Goal: Task Accomplishment & Management: Use online tool/utility

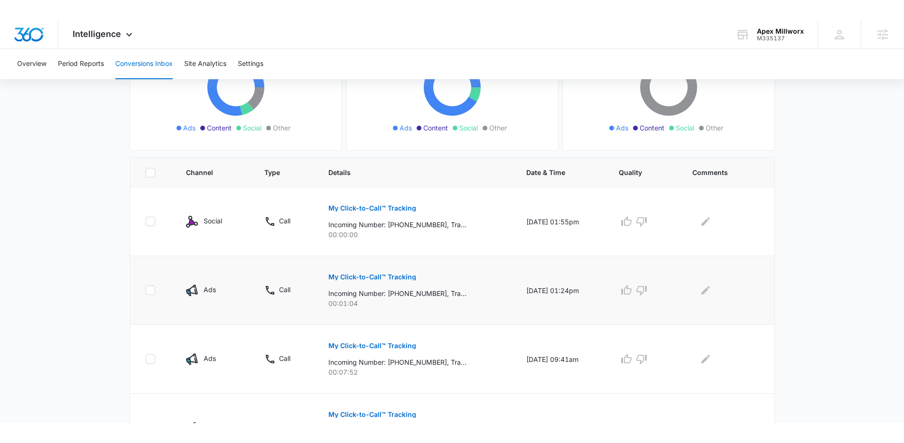
scroll to position [134, 0]
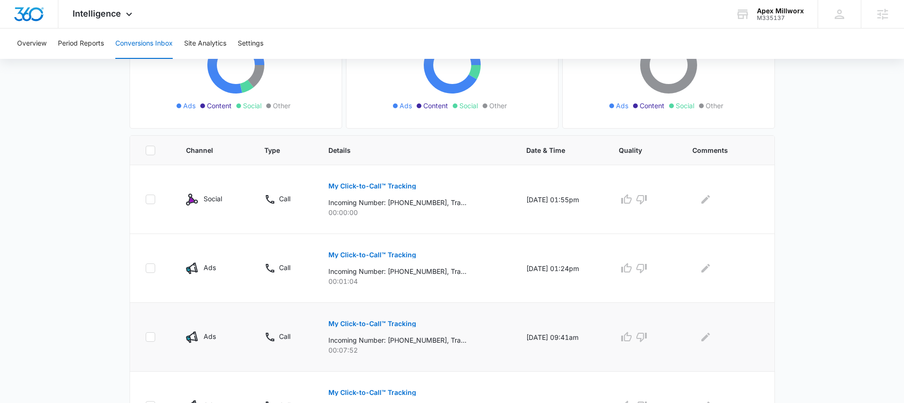
click at [374, 324] on p "My Click-to-Call™ Tracking" at bounding box center [373, 323] width 88 height 7
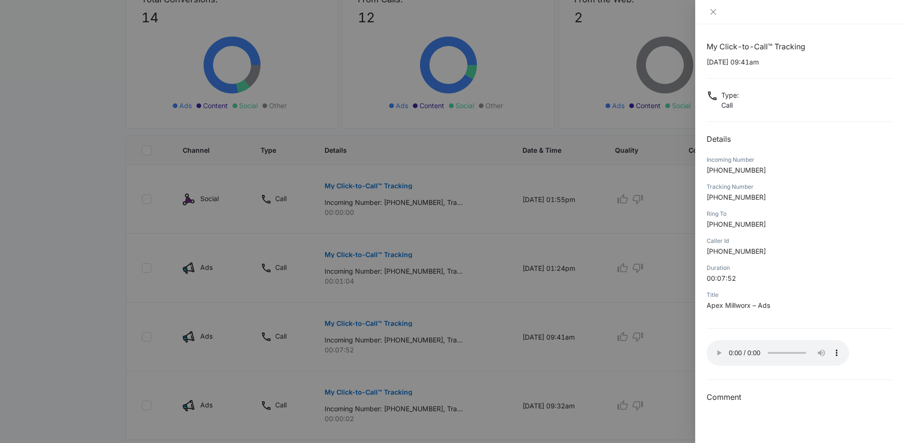
click at [177, 278] on div at bounding box center [452, 221] width 904 height 443
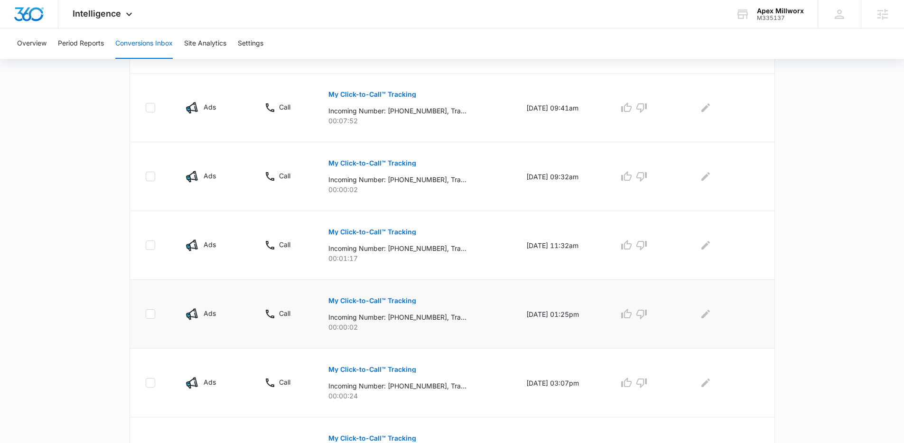
scroll to position [363, 0]
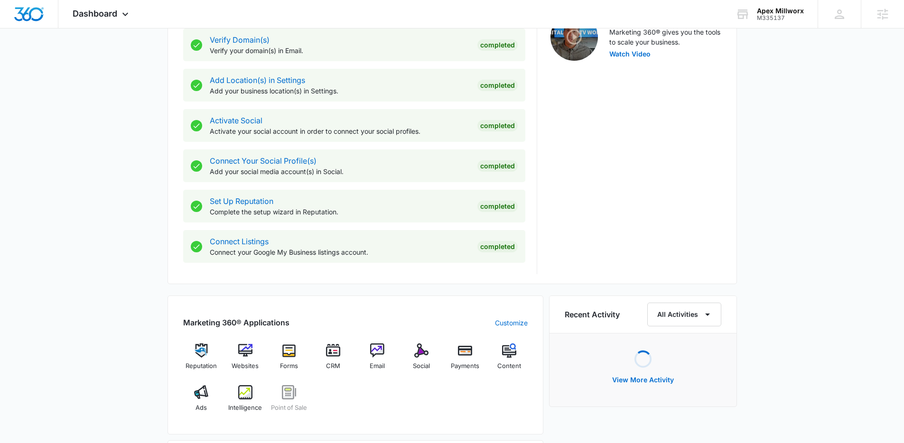
scroll to position [325, 0]
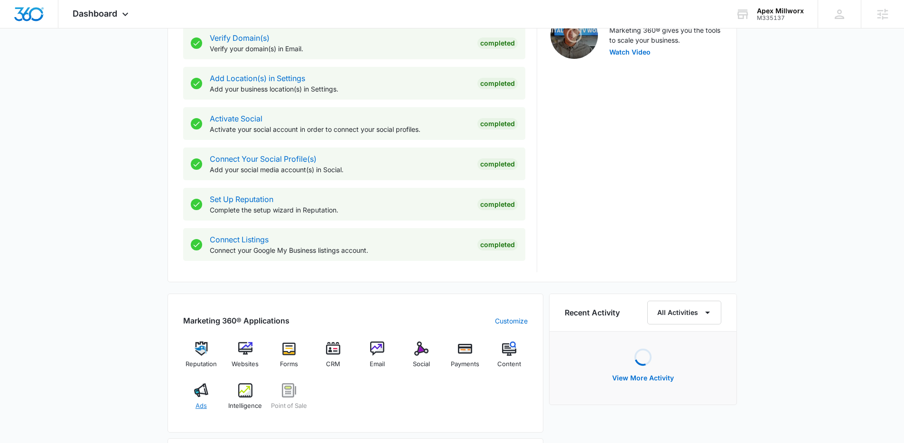
click at [209, 391] on div "Ads" at bounding box center [201, 401] width 37 height 34
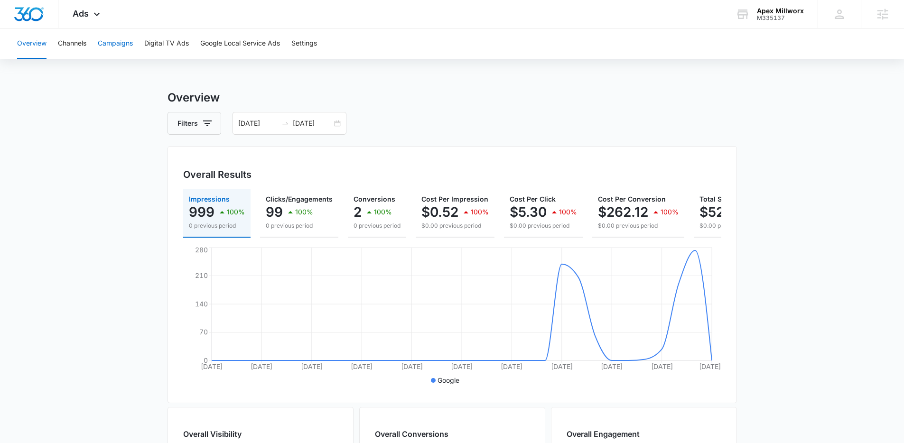
click at [115, 43] on button "Campaigns" at bounding box center [115, 43] width 35 height 30
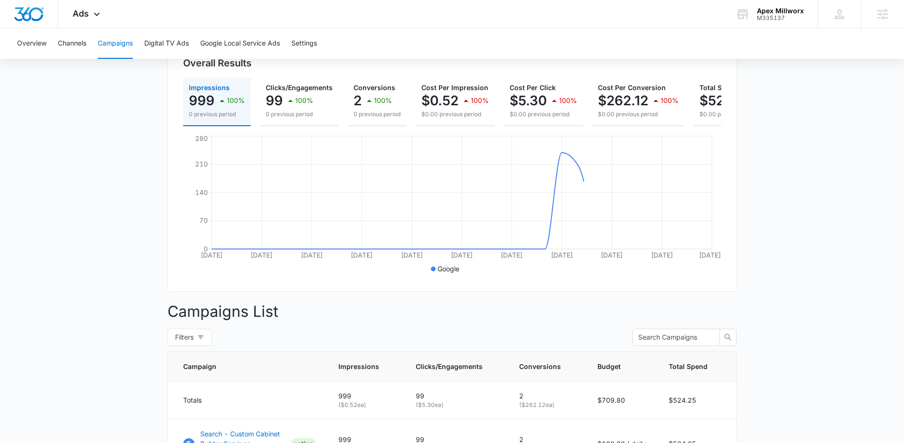
scroll to position [251, 0]
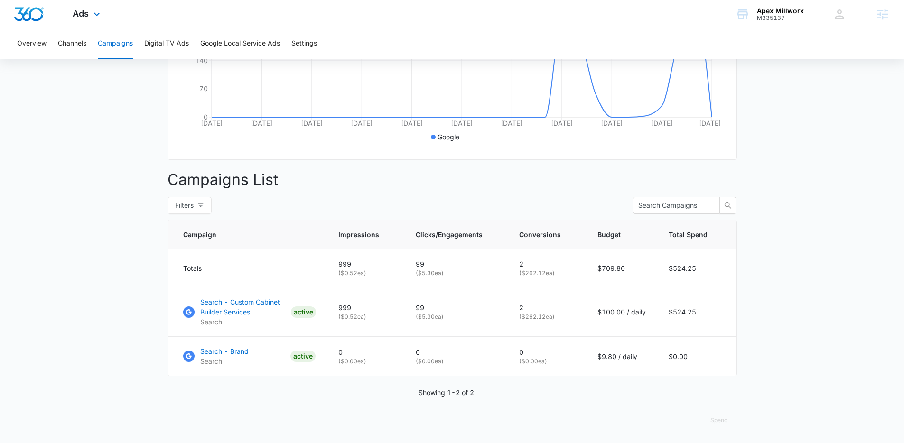
click at [103, 26] on div "Ads Apps Reputation Websites Forms CRM Email Social Payments POS Content Ads In…" at bounding box center [87, 14] width 58 height 28
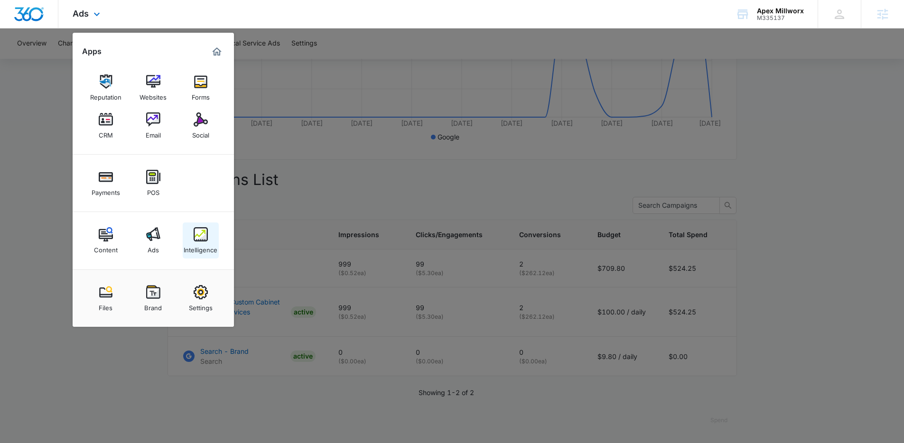
click at [202, 242] on div "Intelligence" at bounding box center [201, 248] width 34 height 12
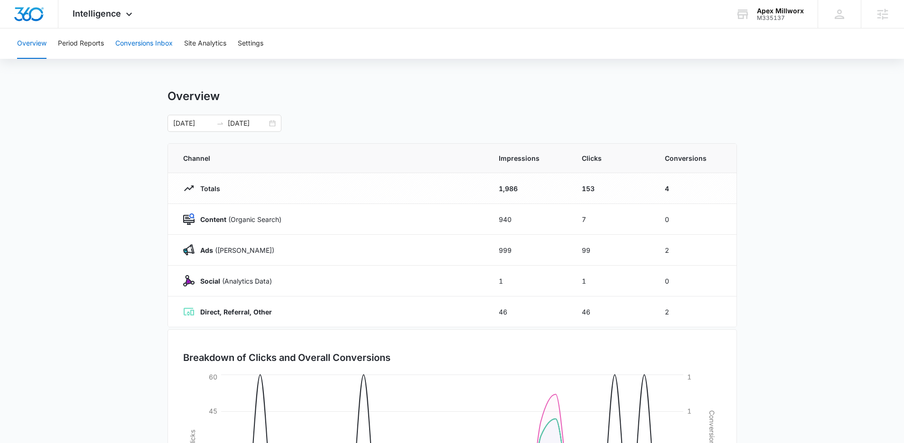
click at [151, 37] on button "Conversions Inbox" at bounding box center [143, 43] width 57 height 30
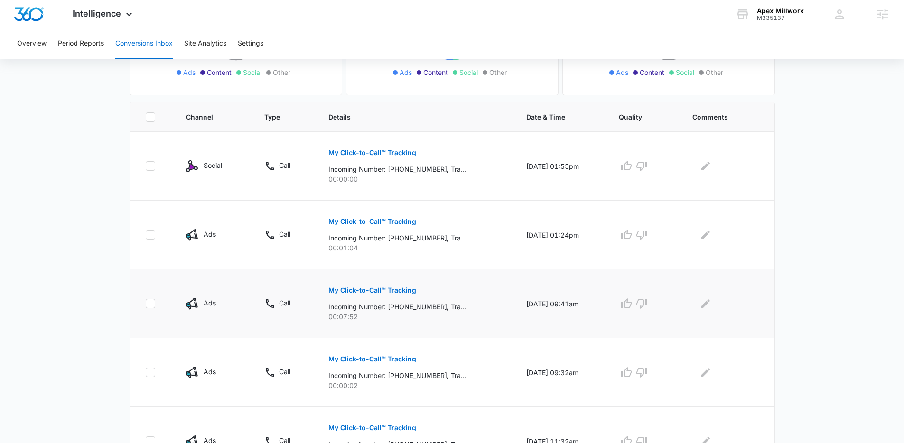
scroll to position [168, 0]
click at [378, 223] on p "My Click-to-Call™ Tracking" at bounding box center [373, 221] width 88 height 7
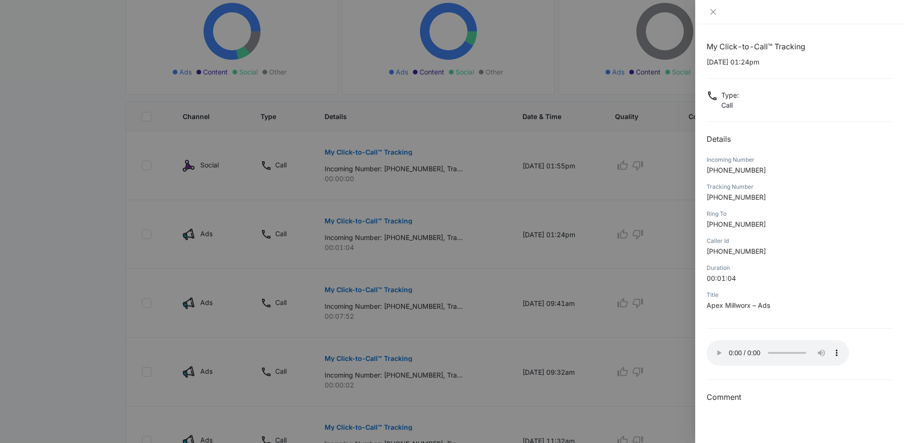
click at [625, 269] on div at bounding box center [452, 221] width 904 height 443
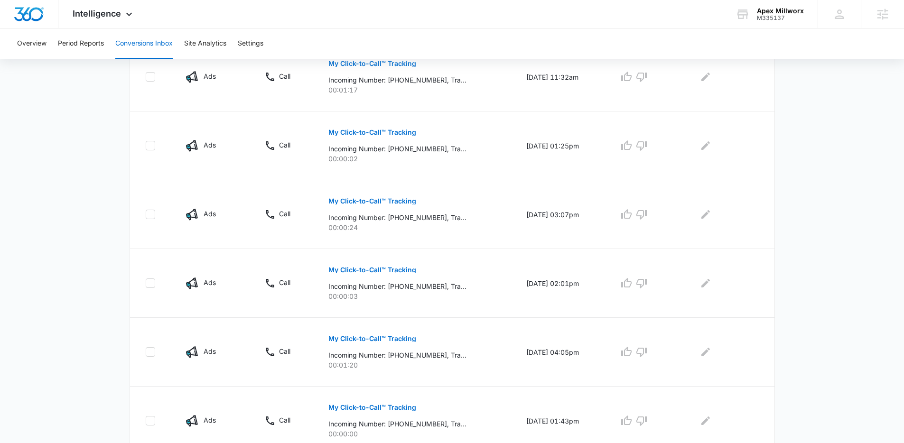
scroll to position [573, 0]
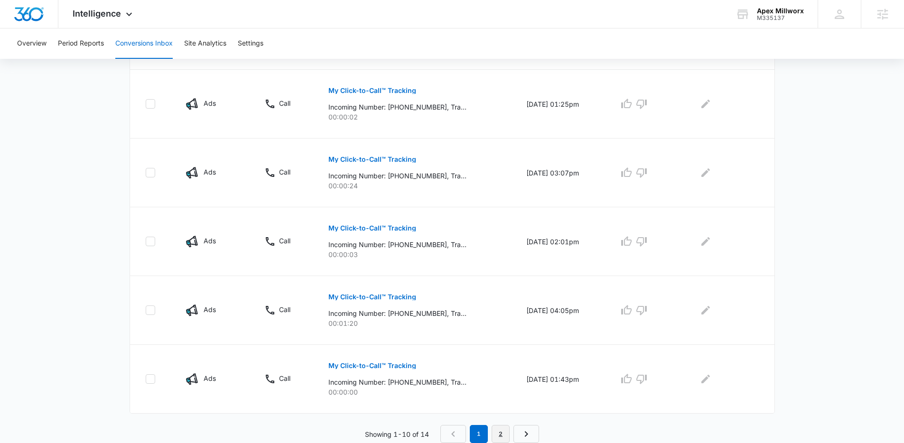
click at [501, 433] on link "2" at bounding box center [501, 434] width 18 height 18
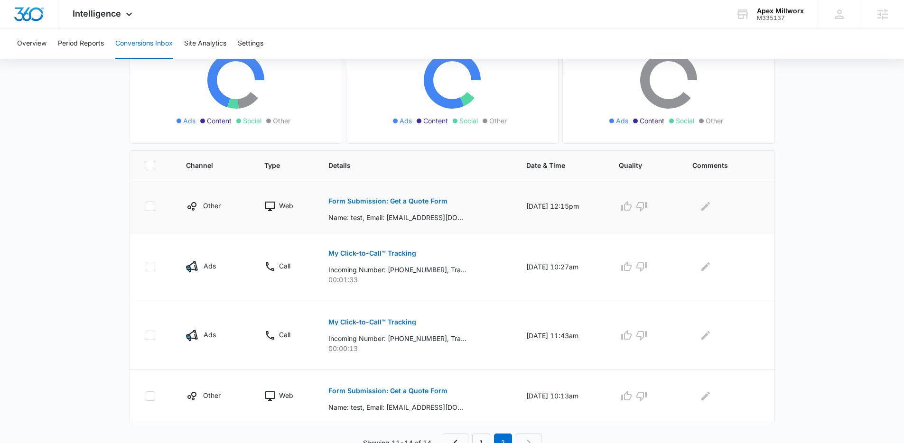
scroll to position [127, 0]
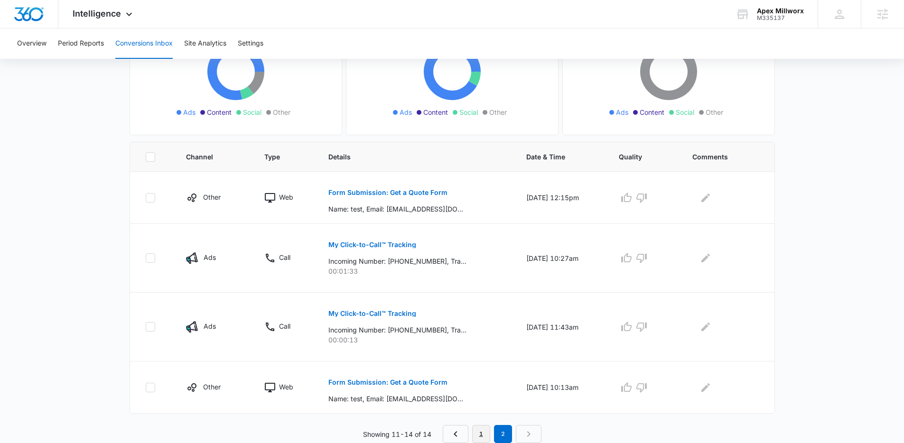
click at [476, 425] on link "1" at bounding box center [481, 434] width 18 height 18
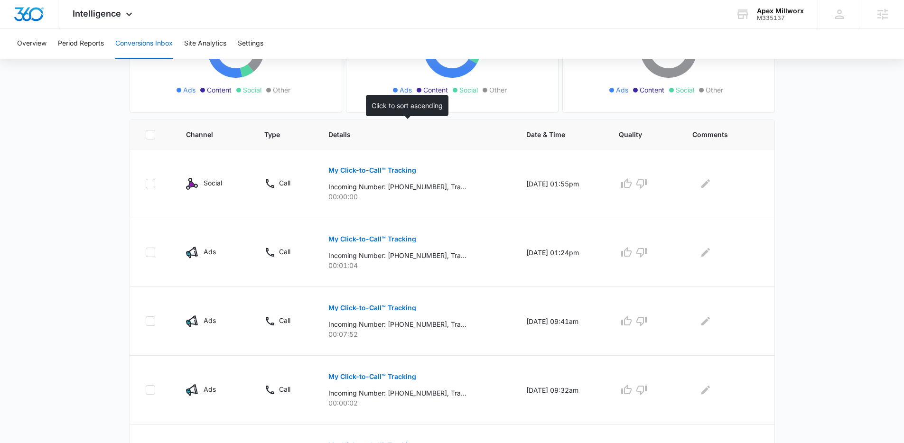
scroll to position [172, 0]
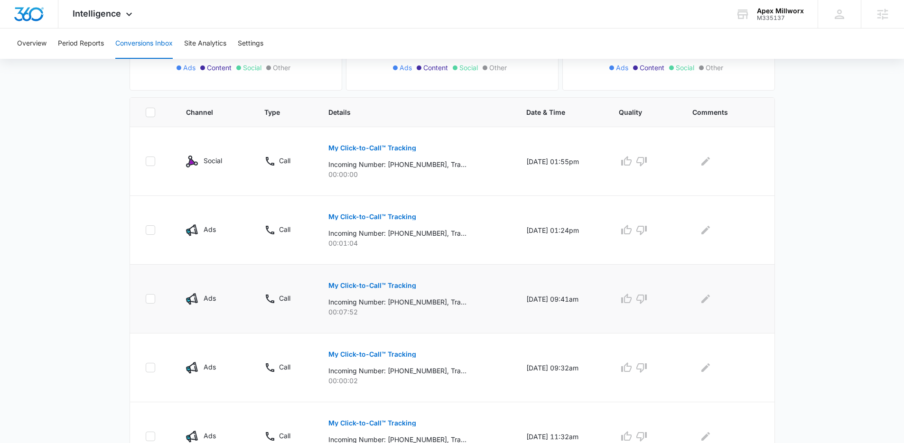
click at [376, 280] on button "My Click-to-Call™ Tracking" at bounding box center [373, 285] width 88 height 23
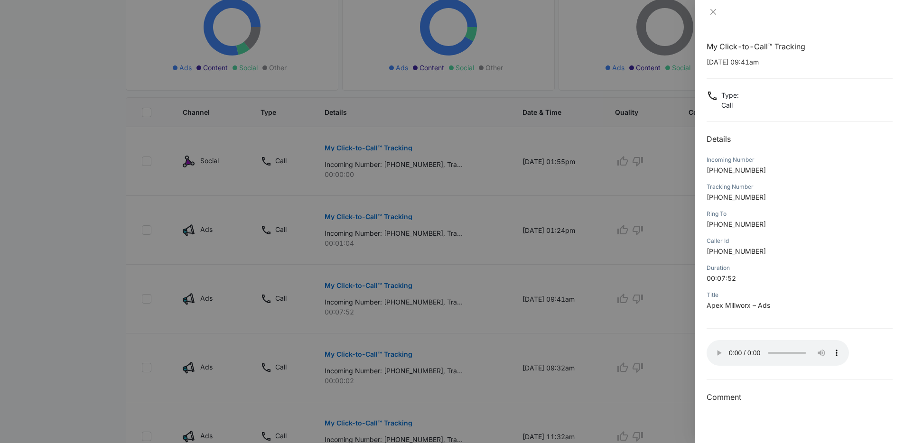
click at [118, 294] on div at bounding box center [452, 221] width 904 height 443
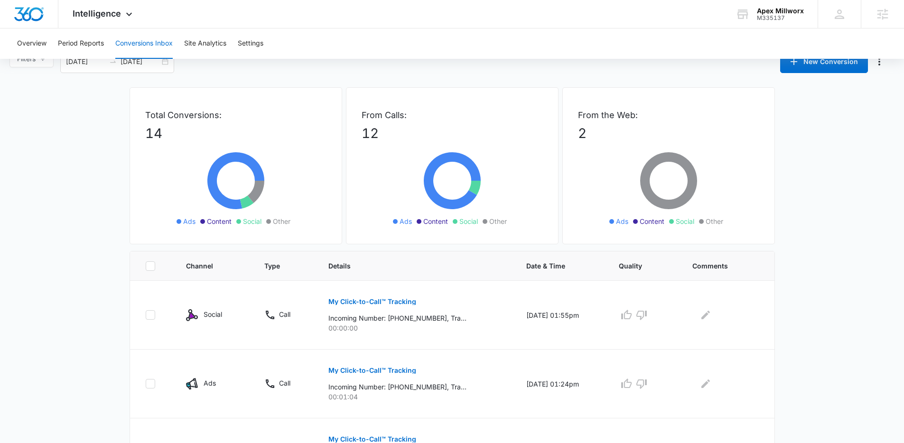
scroll to position [211, 0]
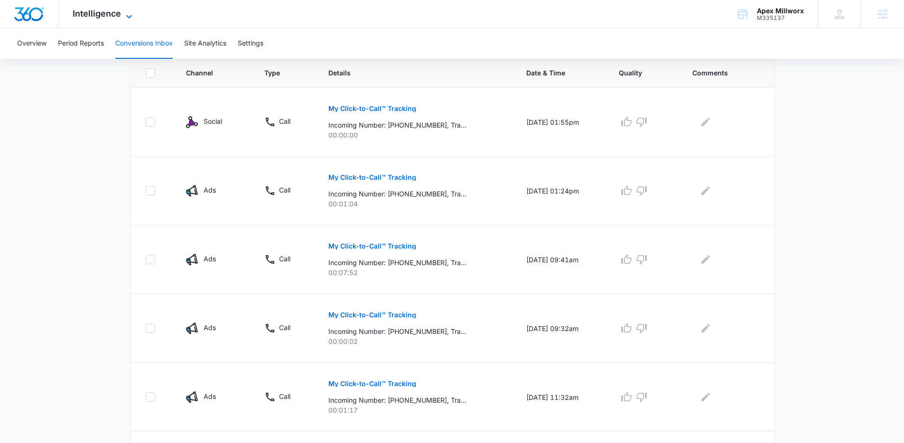
click at [98, 17] on span "Intelligence" at bounding box center [97, 14] width 48 height 10
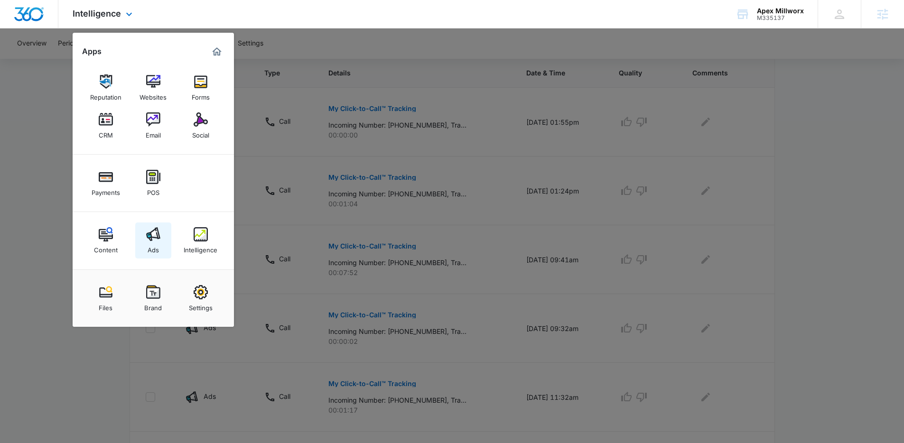
click at [149, 248] on div "Ads" at bounding box center [153, 248] width 11 height 12
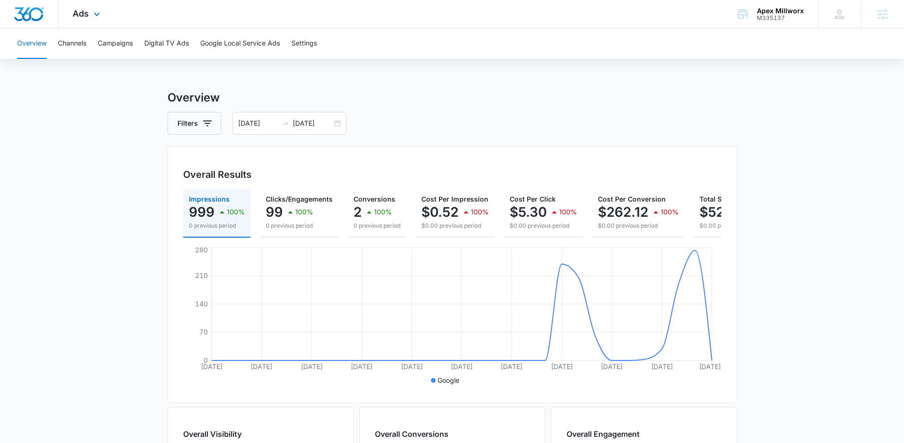
click at [66, 9] on div "Ads Apps Reputation Websites Forms CRM Email Social Payments POS Content Ads In…" at bounding box center [87, 14] width 58 height 28
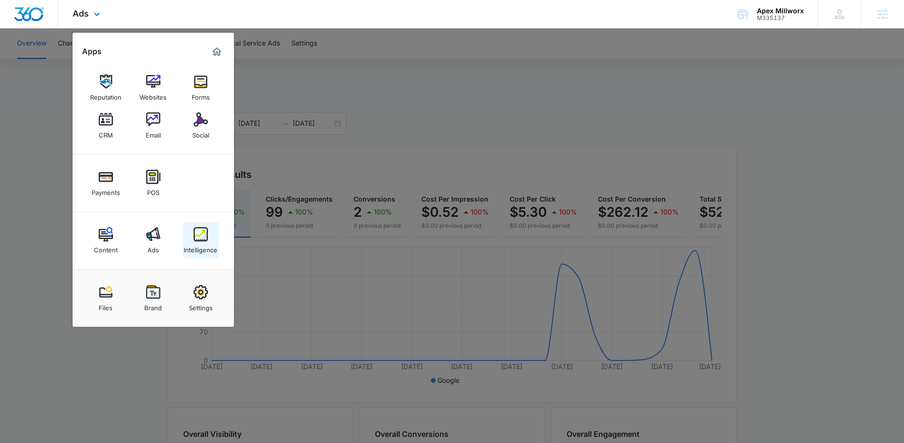
click at [207, 229] on img at bounding box center [201, 234] width 14 height 14
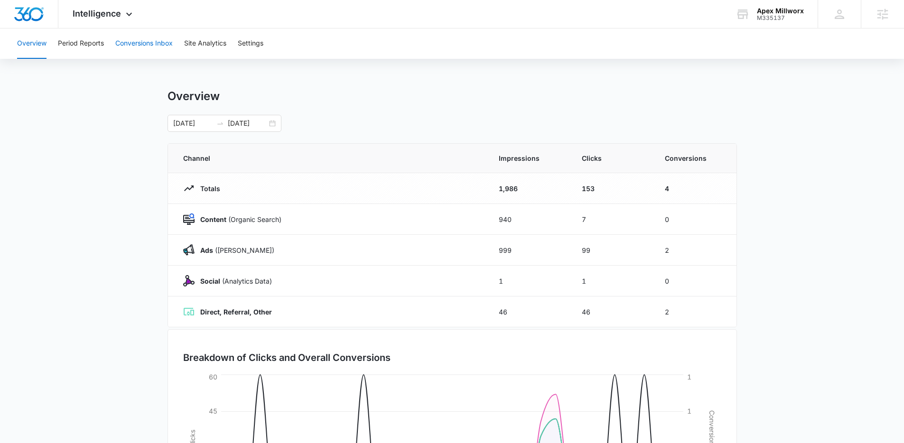
click at [145, 45] on button "Conversions Inbox" at bounding box center [143, 43] width 57 height 30
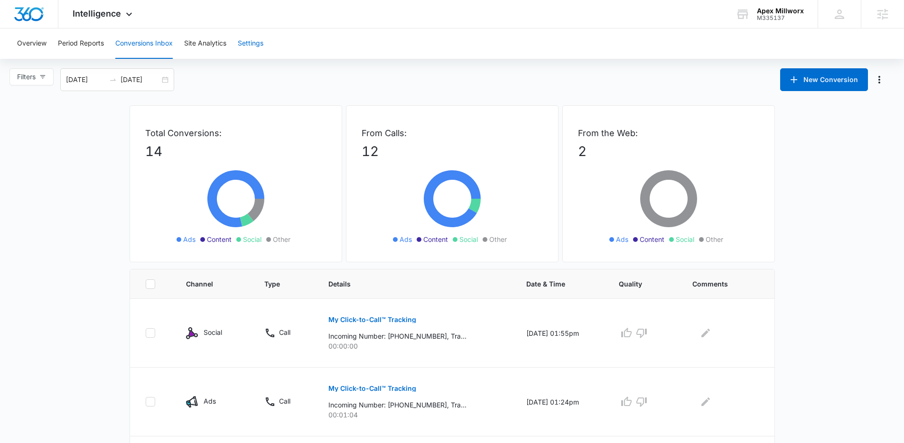
click at [254, 42] on button "Settings" at bounding box center [251, 43] width 26 height 30
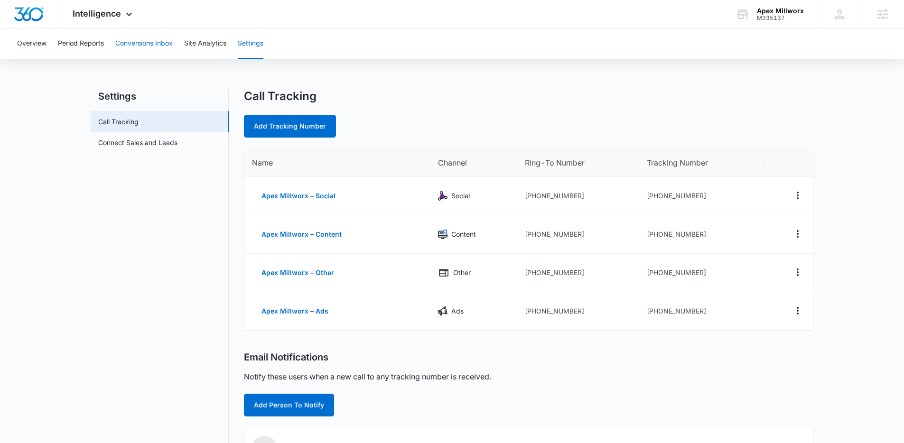
click at [141, 47] on button "Conversions Inbox" at bounding box center [143, 43] width 57 height 30
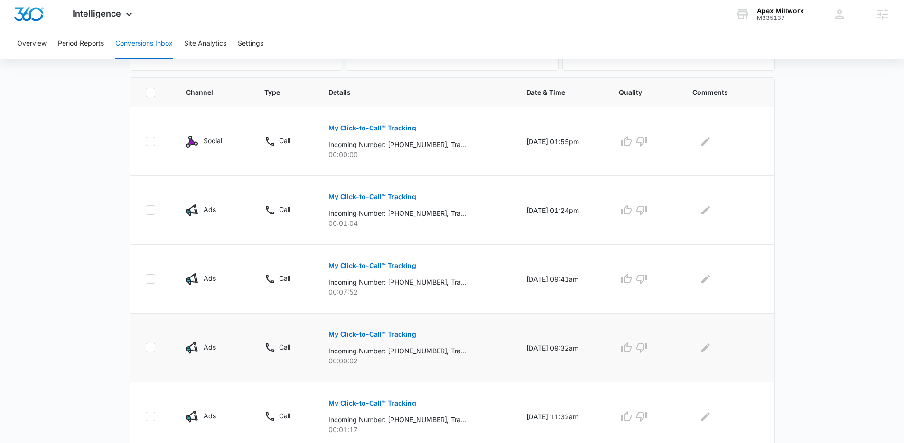
scroll to position [218, 0]
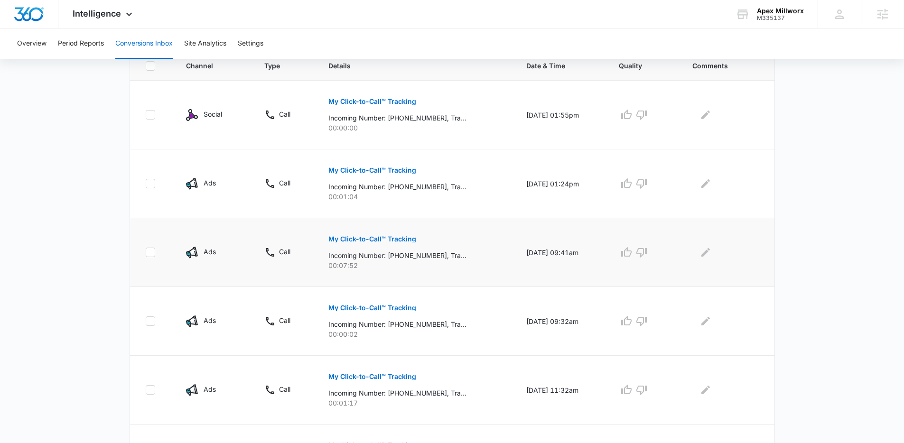
click at [384, 241] on p "My Click-to-Call™ Tracking" at bounding box center [373, 239] width 88 height 7
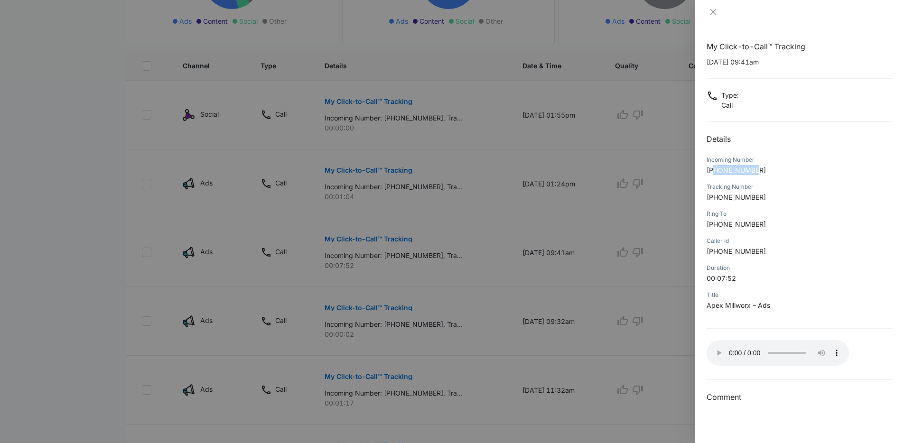
drag, startPoint x: 771, startPoint y: 169, endPoint x: 715, endPoint y: 173, distance: 56.1
click at [715, 173] on p "[PHONE_NUMBER]" at bounding box center [800, 170] width 186 height 10
click at [728, 173] on span "[PHONE_NUMBER]" at bounding box center [736, 170] width 59 height 8
drag, startPoint x: 728, startPoint y: 173, endPoint x: 740, endPoint y: 174, distance: 11.4
click at [740, 174] on p "[PHONE_NUMBER]" at bounding box center [800, 170] width 186 height 10
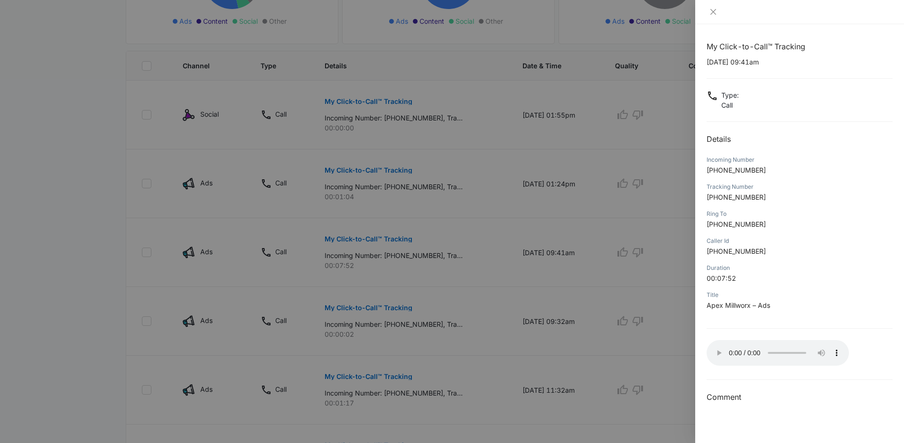
click at [711, 18] on div at bounding box center [800, 12] width 209 height 24
click at [714, 12] on icon "close" at bounding box center [714, 12] width 8 height 8
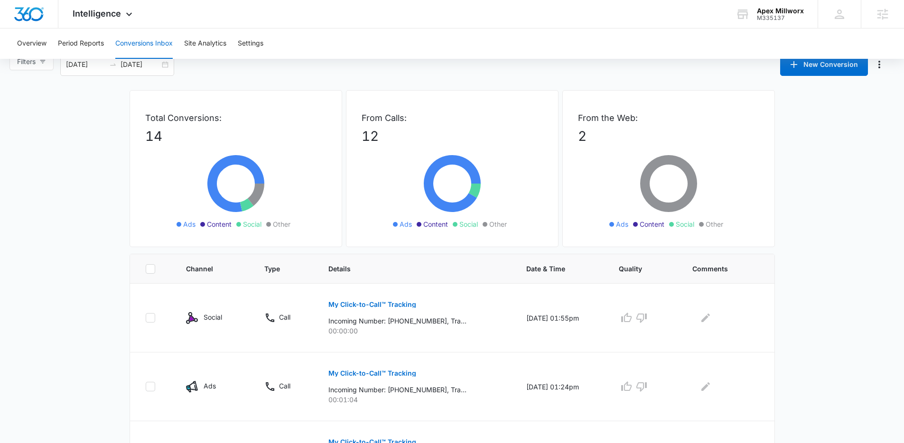
scroll to position [0, 0]
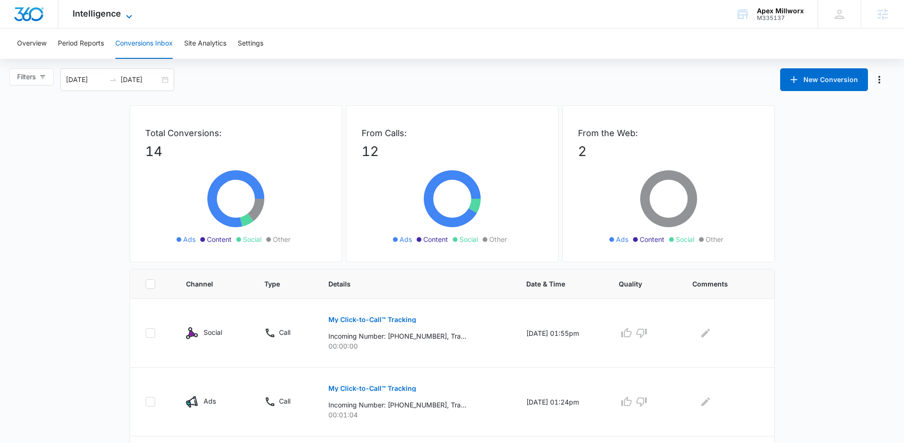
click at [113, 14] on span "Intelligence" at bounding box center [97, 14] width 48 height 10
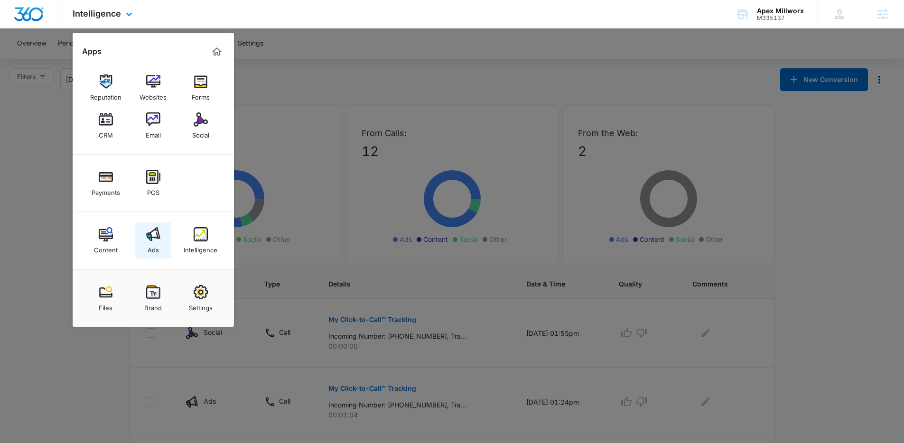
click at [156, 238] on img at bounding box center [153, 234] width 14 height 14
